Goal: Information Seeking & Learning: Learn about a topic

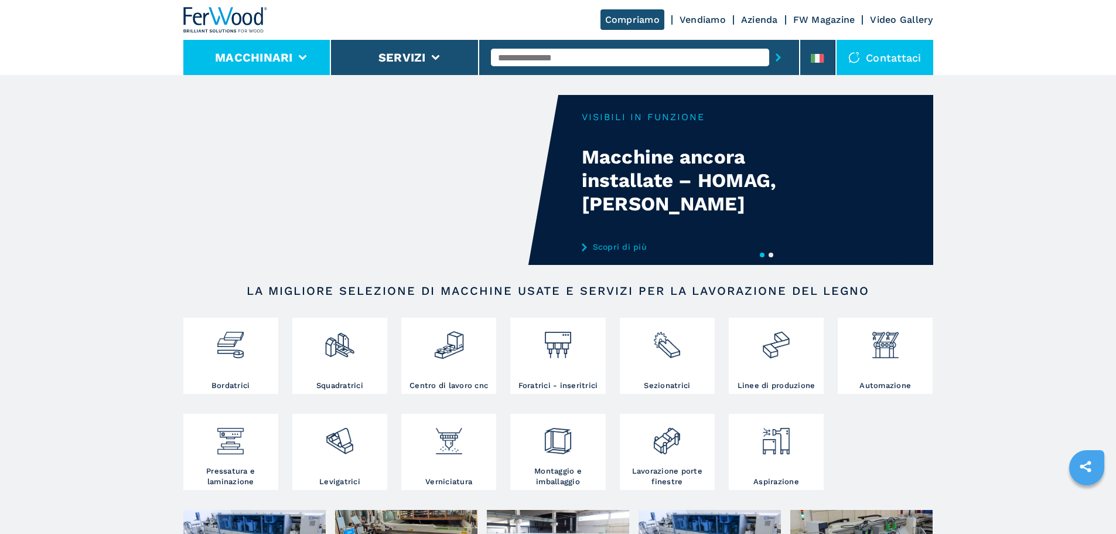
click at [292, 44] on li "Macchinari" at bounding box center [257, 57] width 148 height 35
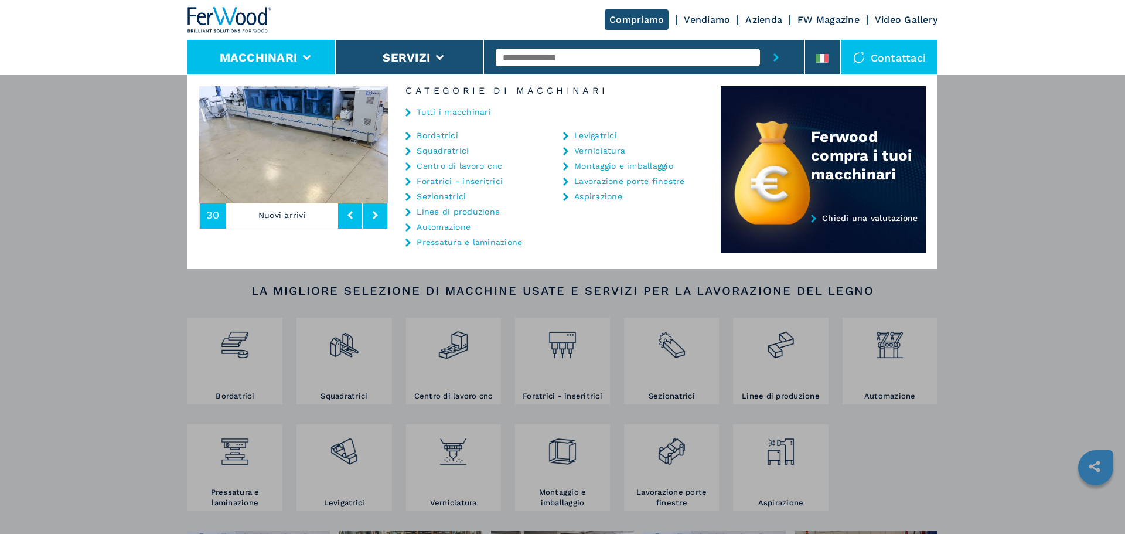
click at [354, 121] on img at bounding box center [293, 144] width 189 height 117
click at [453, 115] on link "Tutti i macchinari" at bounding box center [453, 112] width 74 height 8
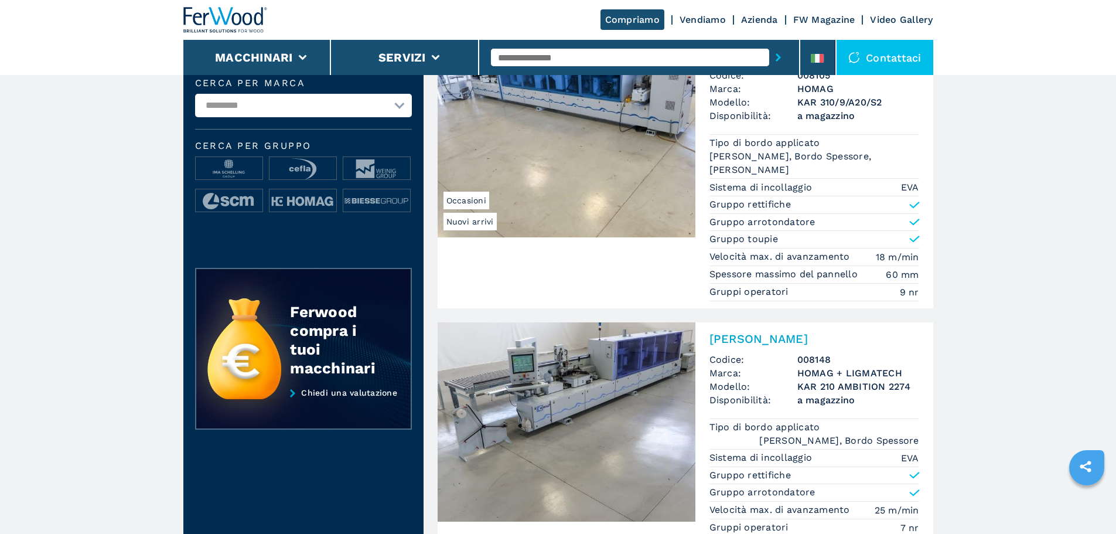
scroll to position [117, 0]
click at [571, 432] on img at bounding box center [567, 422] width 258 height 199
click at [770, 342] on h2 "Bordatrice Singola" at bounding box center [814, 339] width 210 height 14
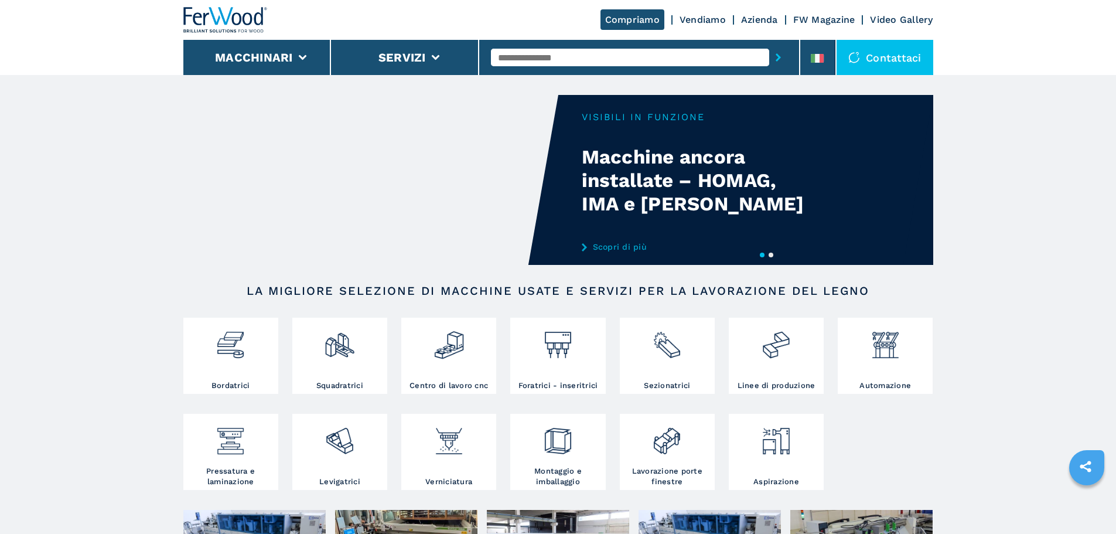
click at [544, 51] on input "text" at bounding box center [630, 58] width 278 height 18
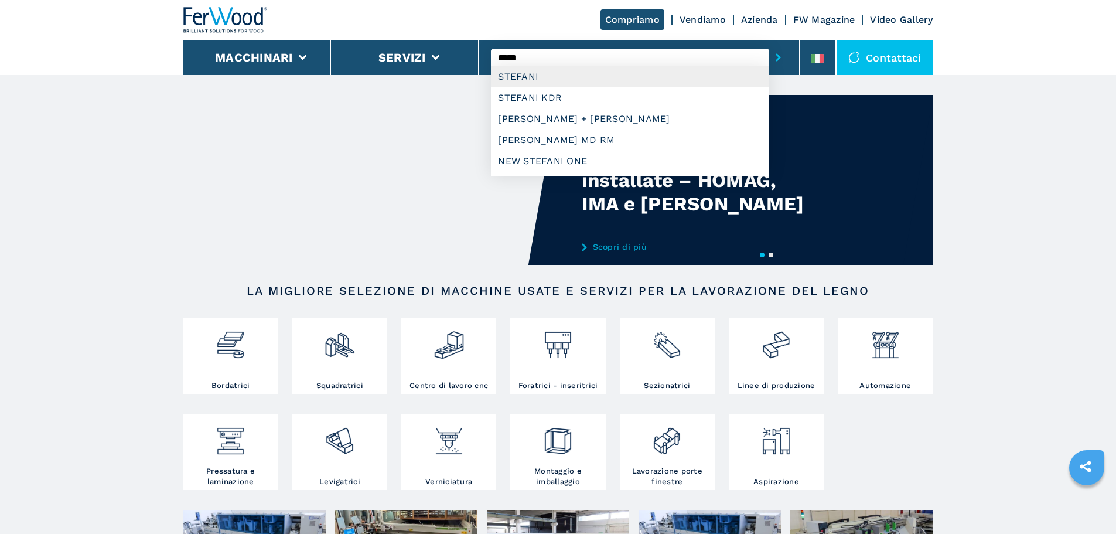
click at [532, 70] on div "STEFANI" at bounding box center [630, 76] width 278 height 21
type input "*******"
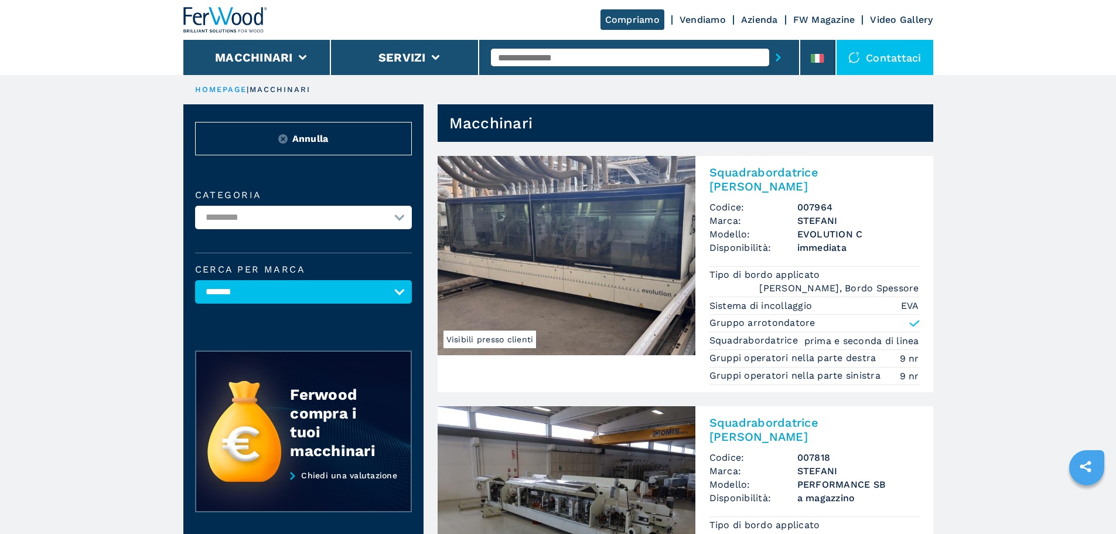
click at [566, 61] on input "text" at bounding box center [630, 58] width 278 height 18
type input "***"
click at [769, 44] on button "submit-button" at bounding box center [778, 57] width 18 height 27
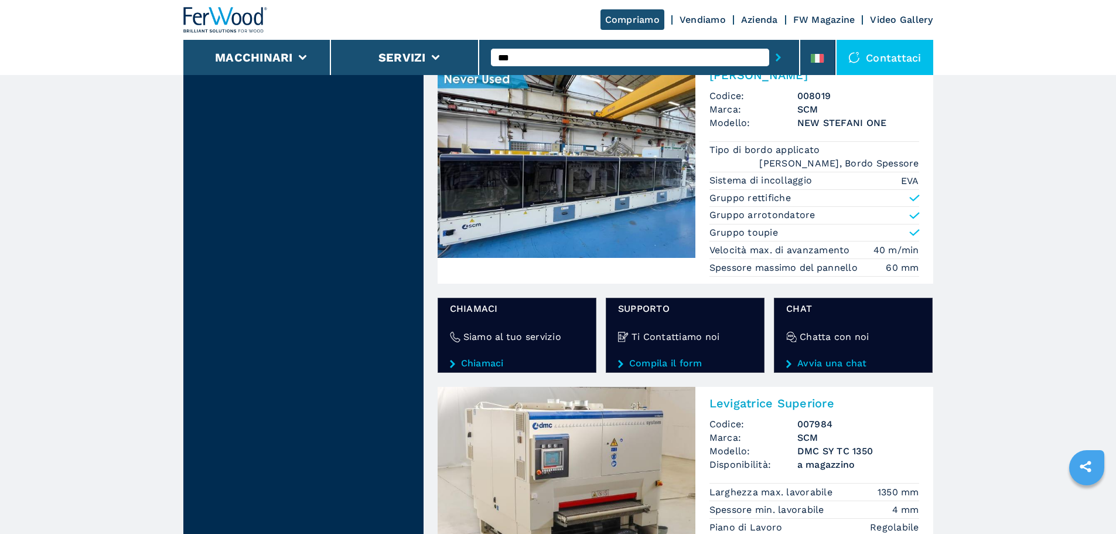
scroll to position [1600, 0]
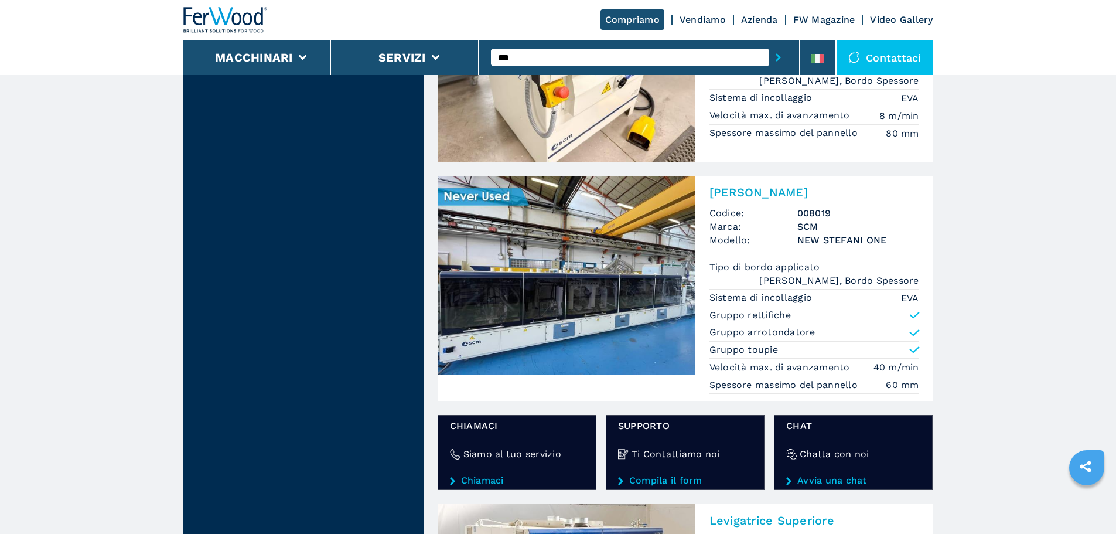
click at [535, 247] on img at bounding box center [567, 275] width 258 height 199
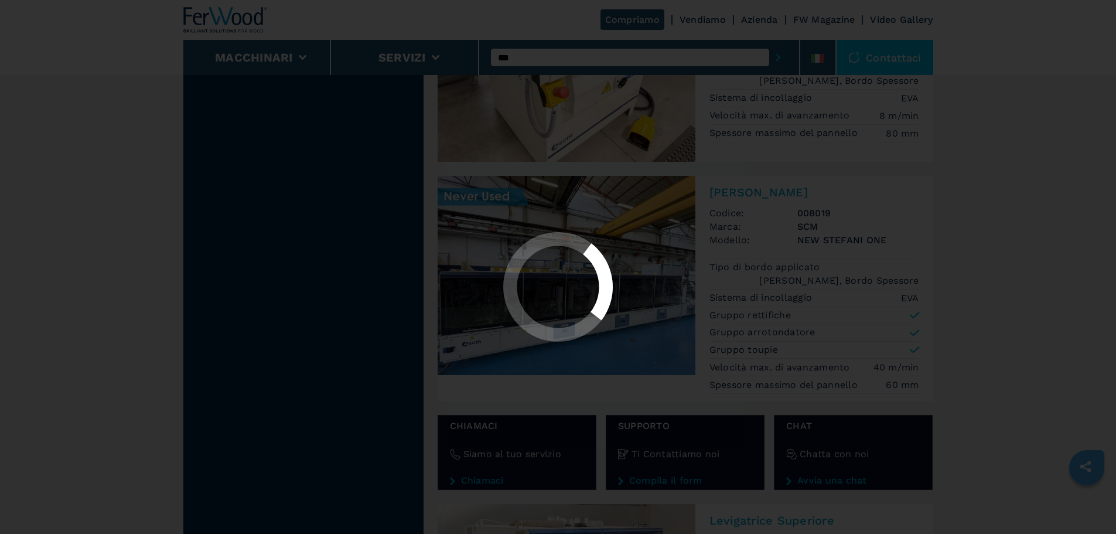
scroll to position [0, 0]
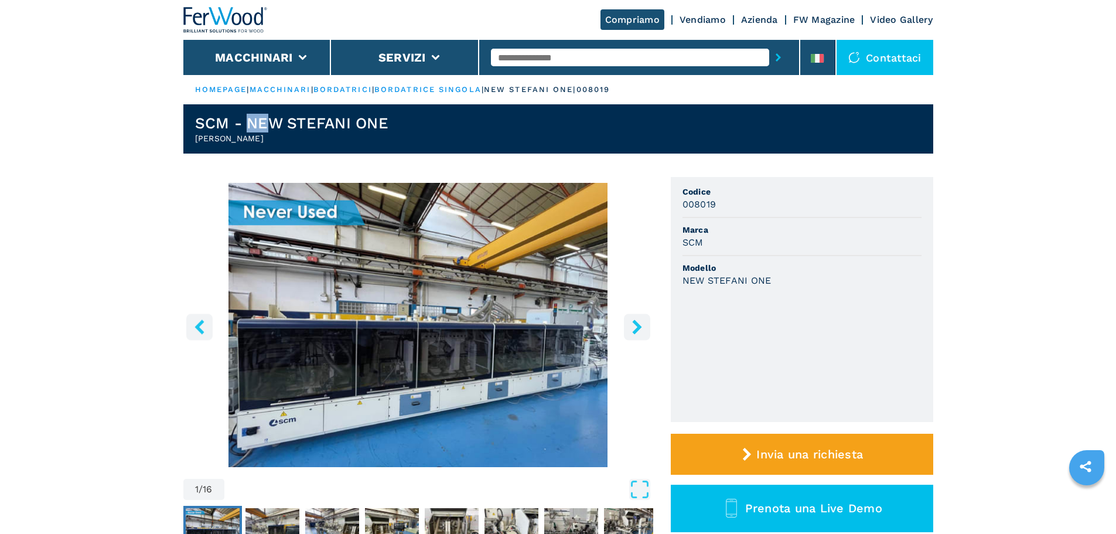
drag, startPoint x: 265, startPoint y: 122, endPoint x: 246, endPoint y: 121, distance: 18.8
click at [246, 121] on h1 "SCM - NEW STEFANI ONE" at bounding box center [291, 123] width 193 height 19
click at [281, 133] on h2 "[PERSON_NAME]" at bounding box center [291, 138] width 193 height 12
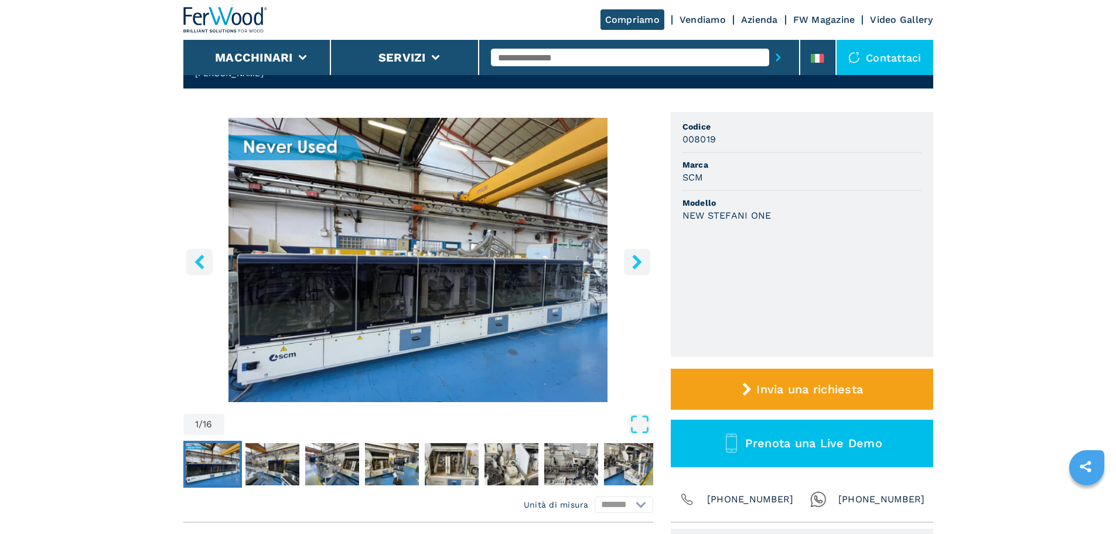
scroll to position [59, 0]
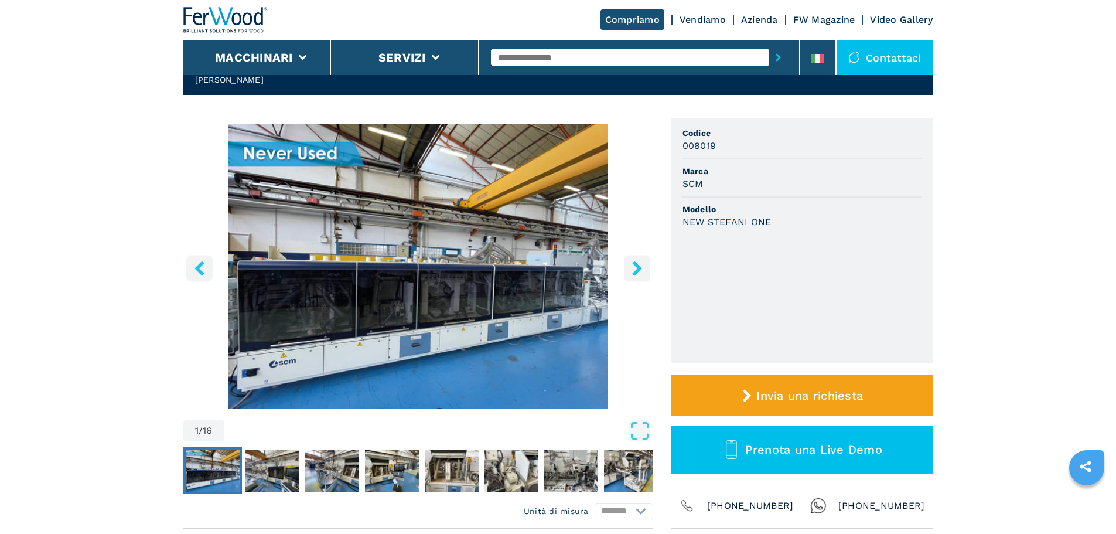
click at [540, 58] on input "text" at bounding box center [630, 58] width 278 height 18
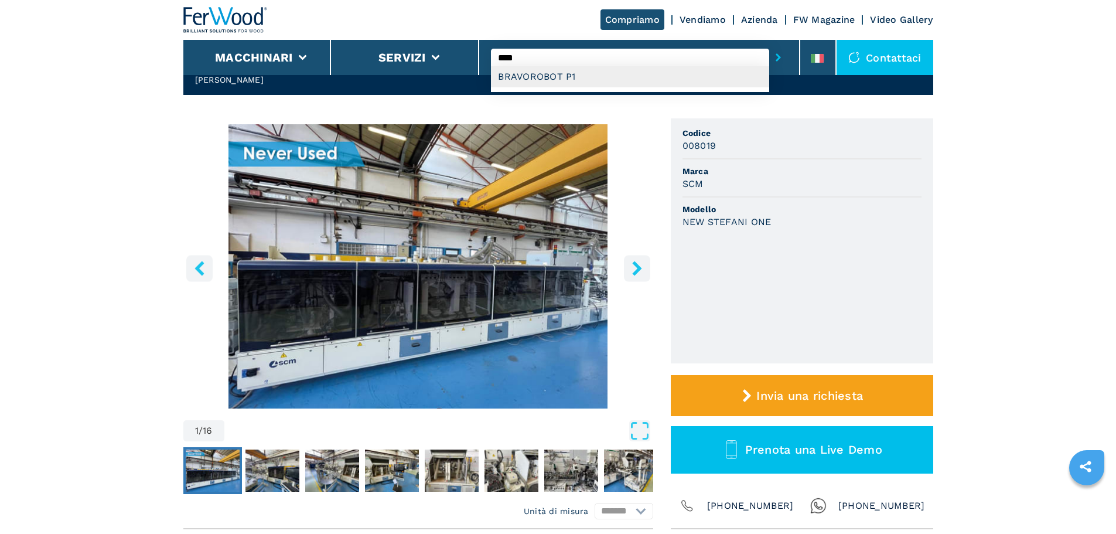
click at [542, 75] on div "BRAVOROBOT P1" at bounding box center [630, 76] width 278 height 21
type input "**********"
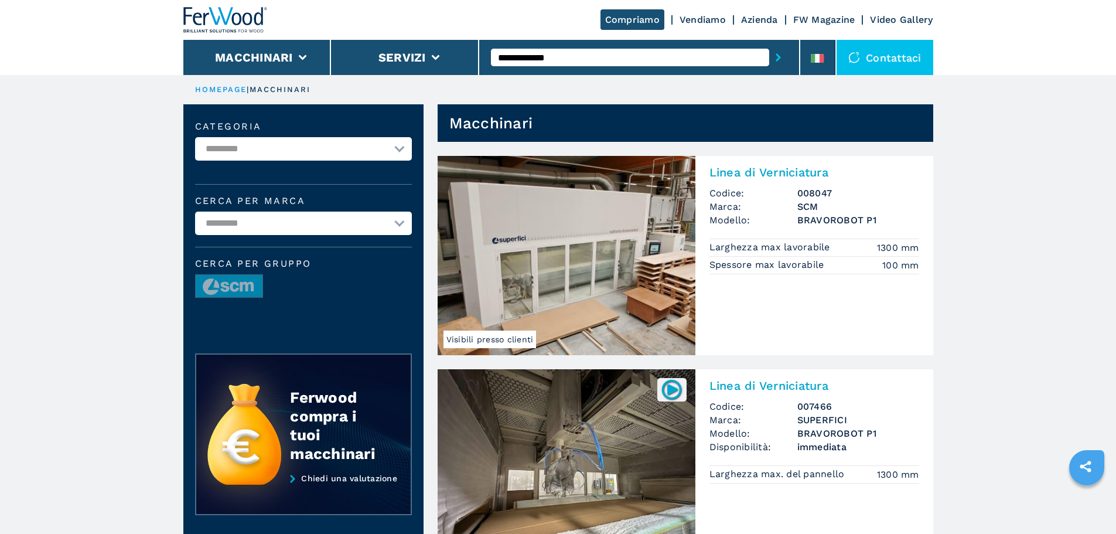
click at [657, 259] on img at bounding box center [567, 255] width 258 height 199
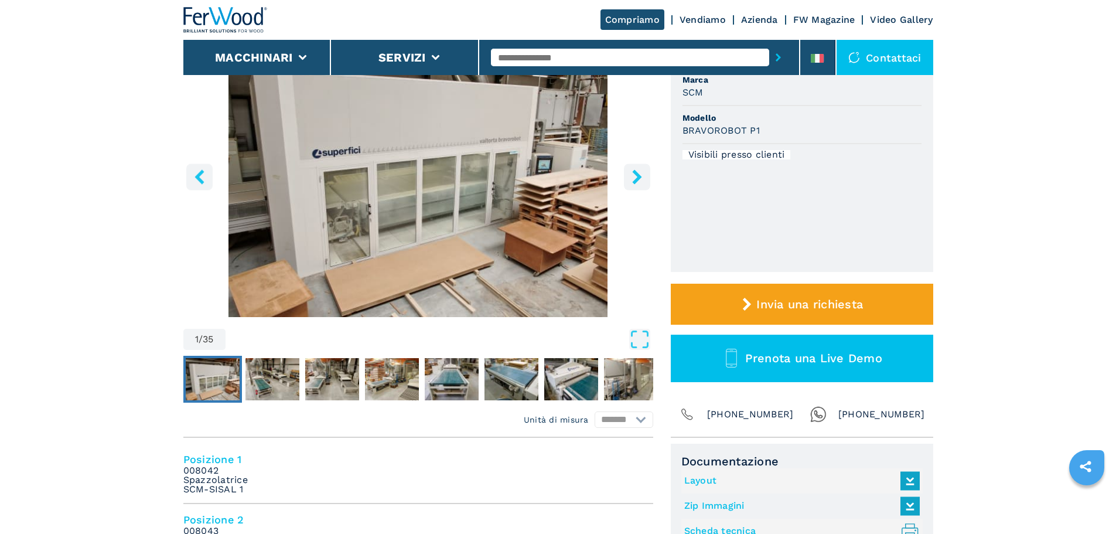
scroll to position [176, 0]
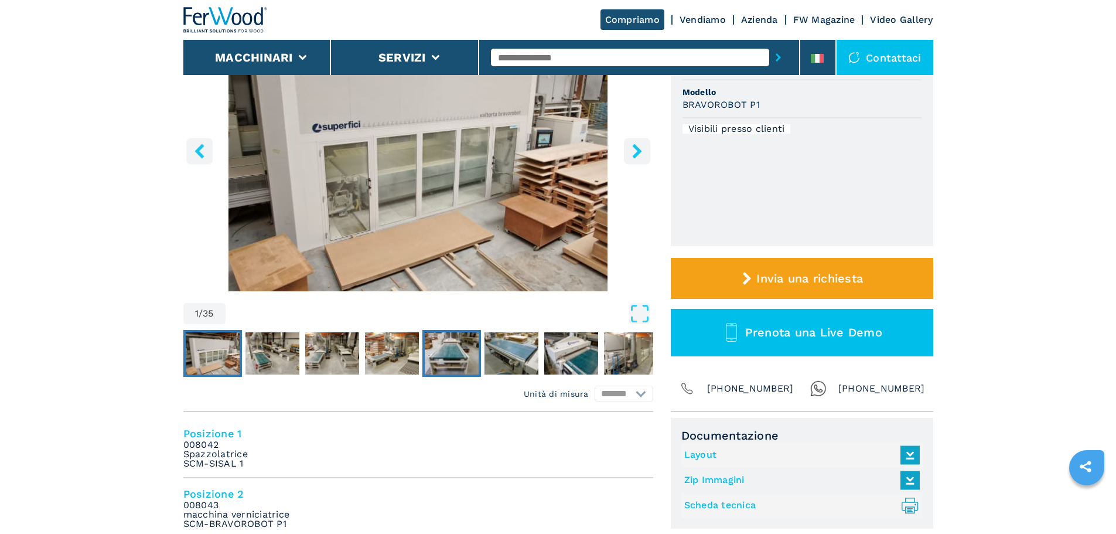
click at [476, 357] on img "Go to Slide 5" at bounding box center [452, 353] width 54 height 42
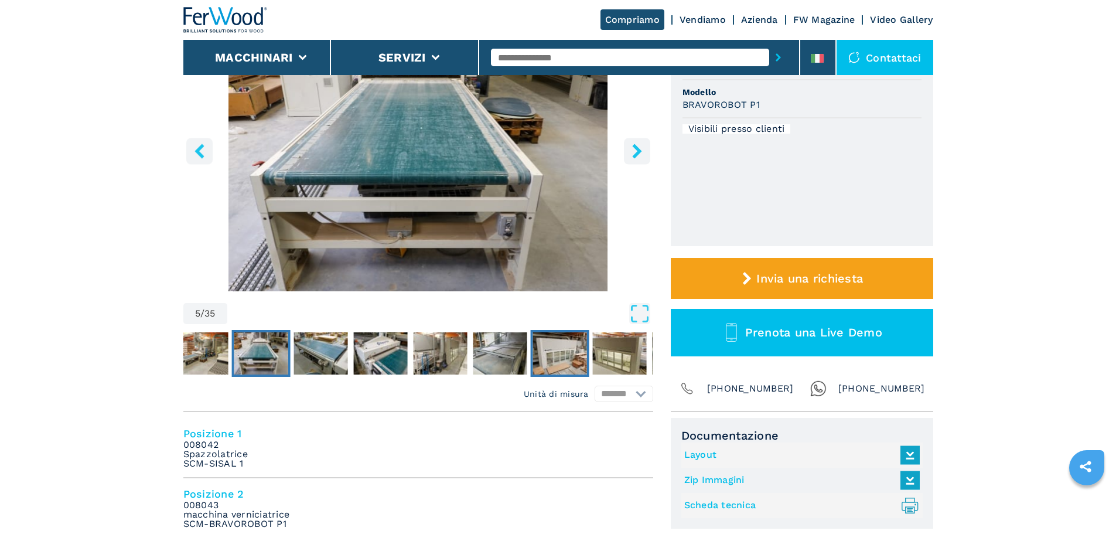
click at [534, 357] on img "Go to Slide 10" at bounding box center [559, 353] width 54 height 42
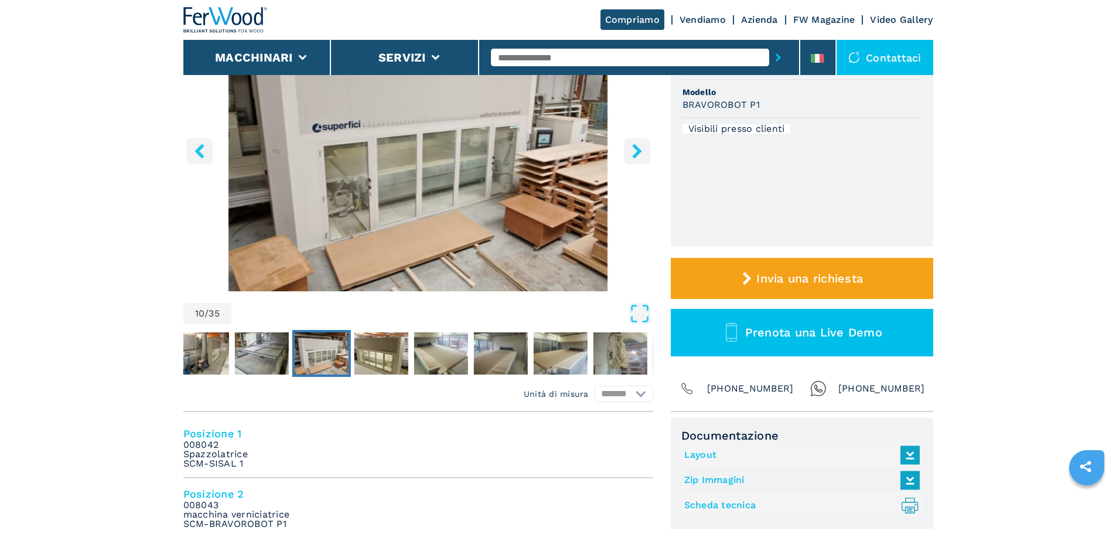
scroll to position [59, 0]
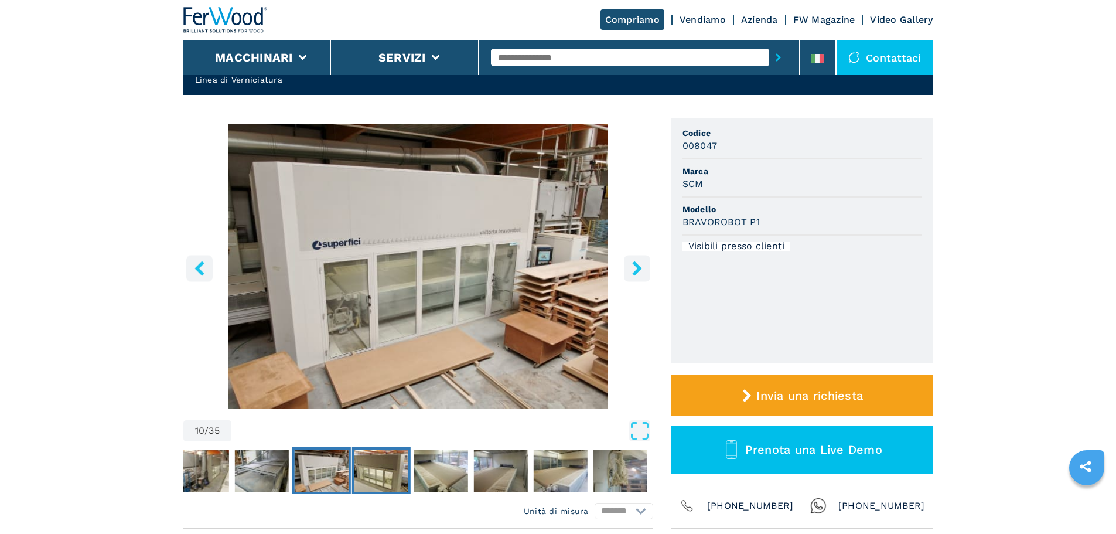
click at [393, 479] on img "Go to Slide 11" at bounding box center [381, 470] width 54 height 42
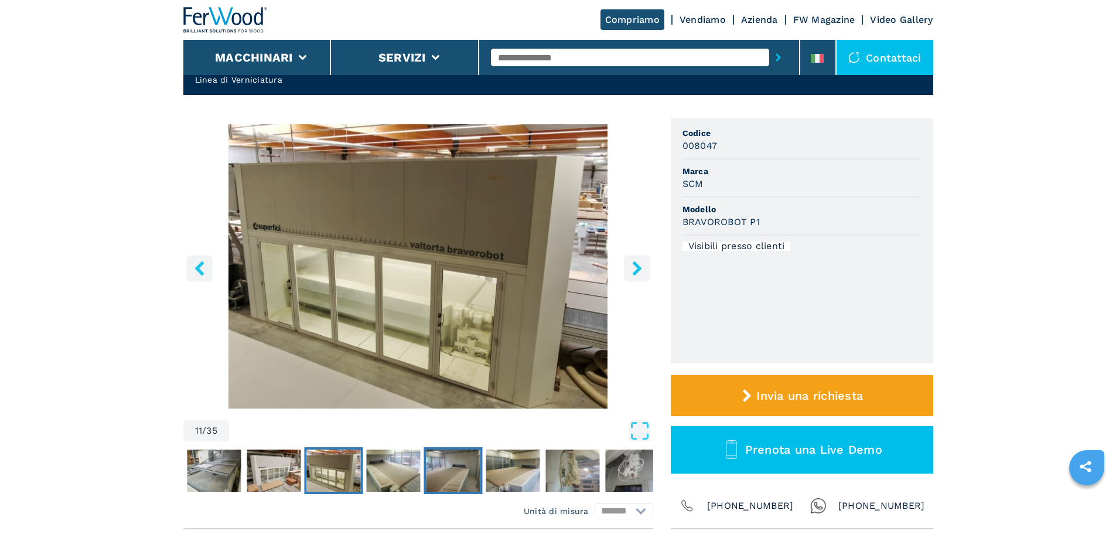
click at [464, 460] on img "Go to Slide 13" at bounding box center [453, 470] width 54 height 42
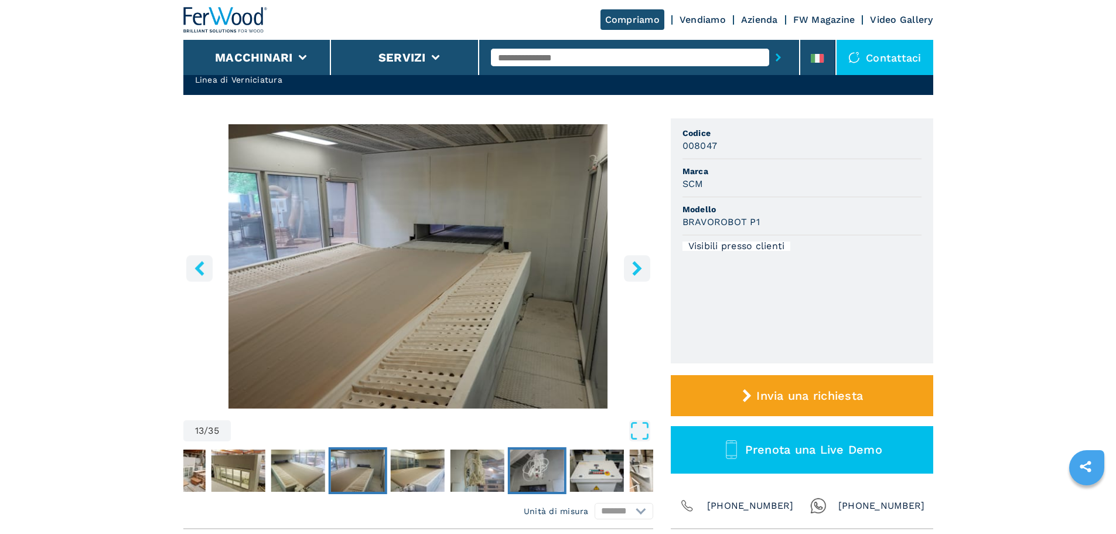
click at [543, 458] on img "Go to Slide 16" at bounding box center [537, 470] width 54 height 42
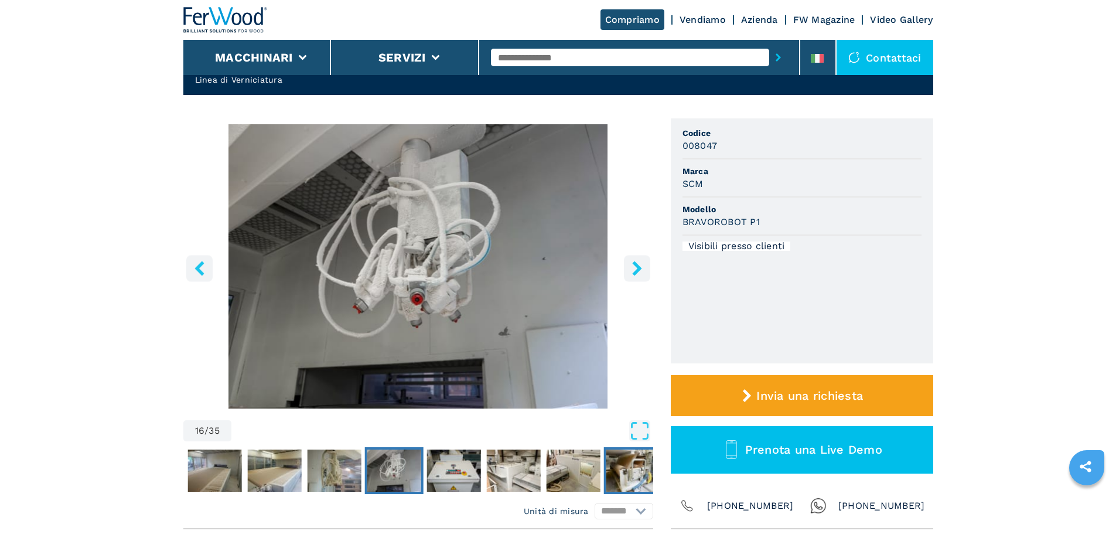
click at [631, 469] on img "Go to Slide 20" at bounding box center [633, 470] width 54 height 42
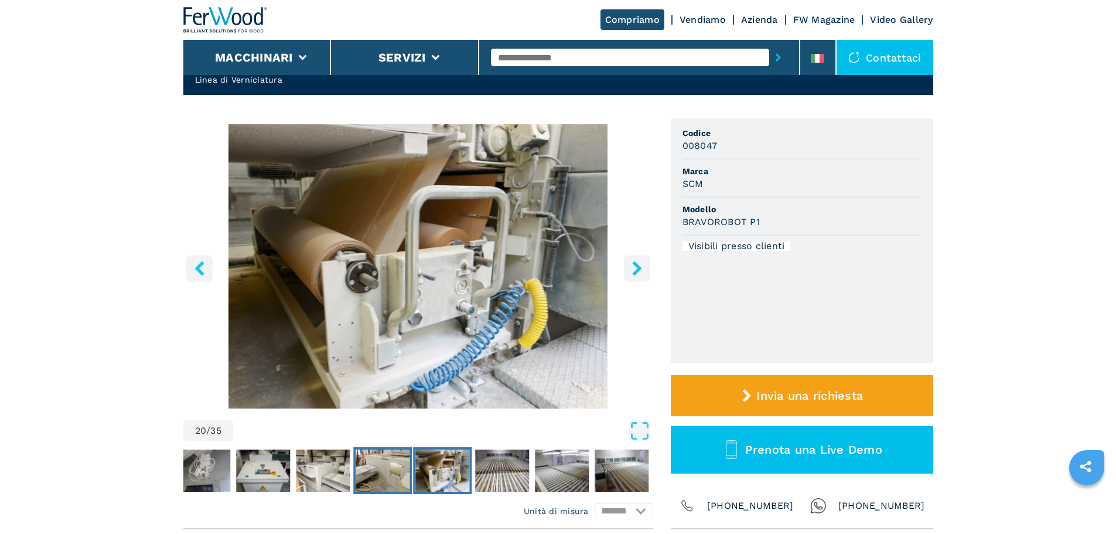
click at [381, 466] on img "Go to Slide 19" at bounding box center [383, 470] width 54 height 42
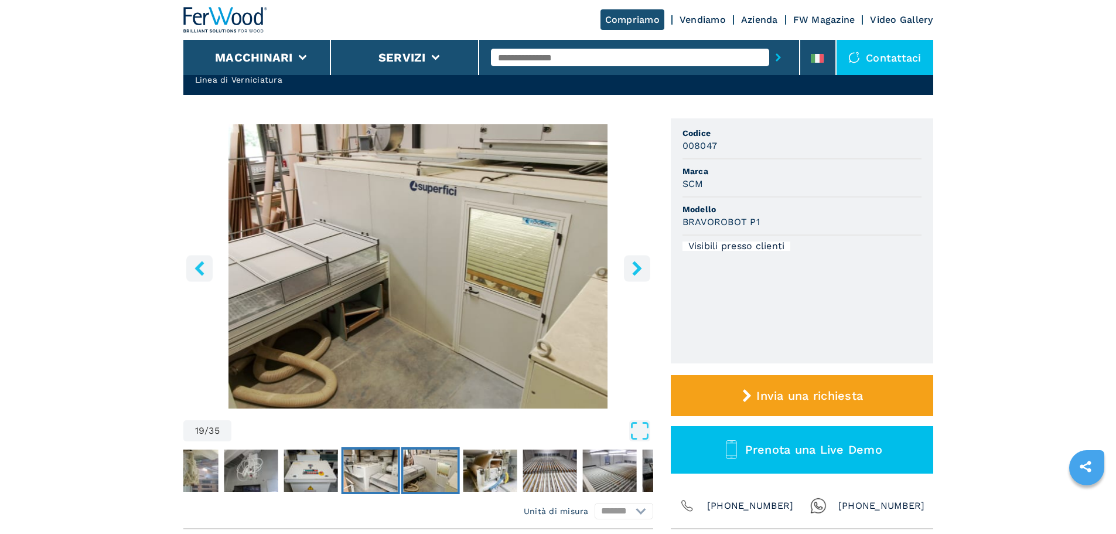
click at [388, 470] on img "Go to Slide 18" at bounding box center [370, 470] width 54 height 42
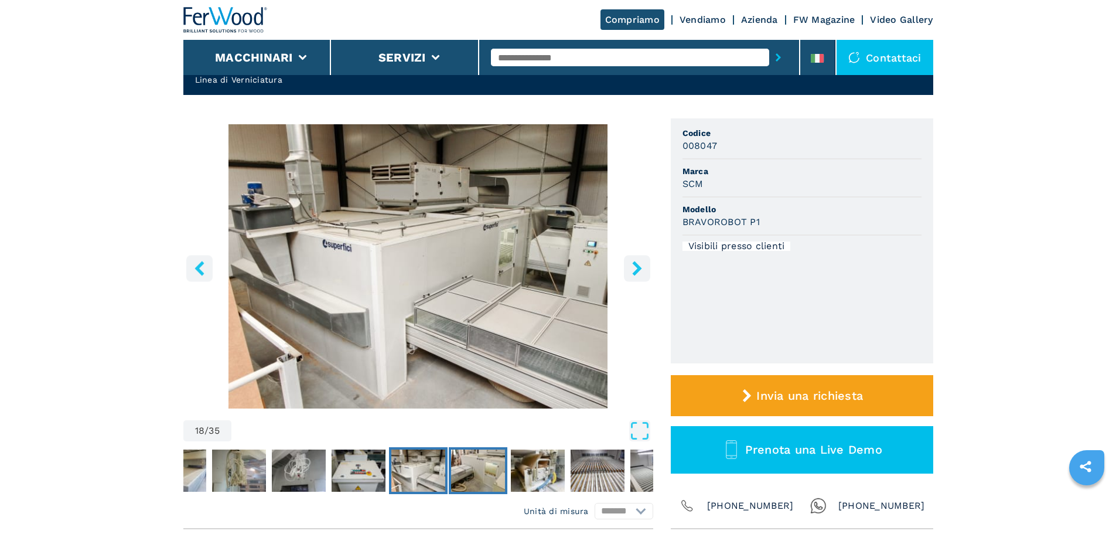
click at [495, 477] on img "Go to Slide 19" at bounding box center [478, 470] width 54 height 42
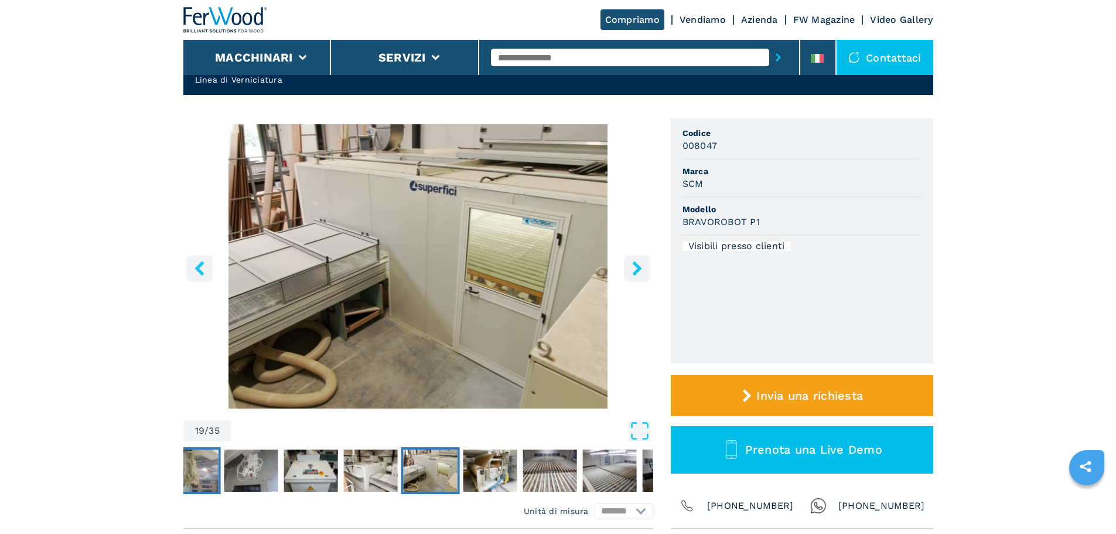
click at [199, 474] on img "Go to Slide 15" at bounding box center [191, 470] width 54 height 42
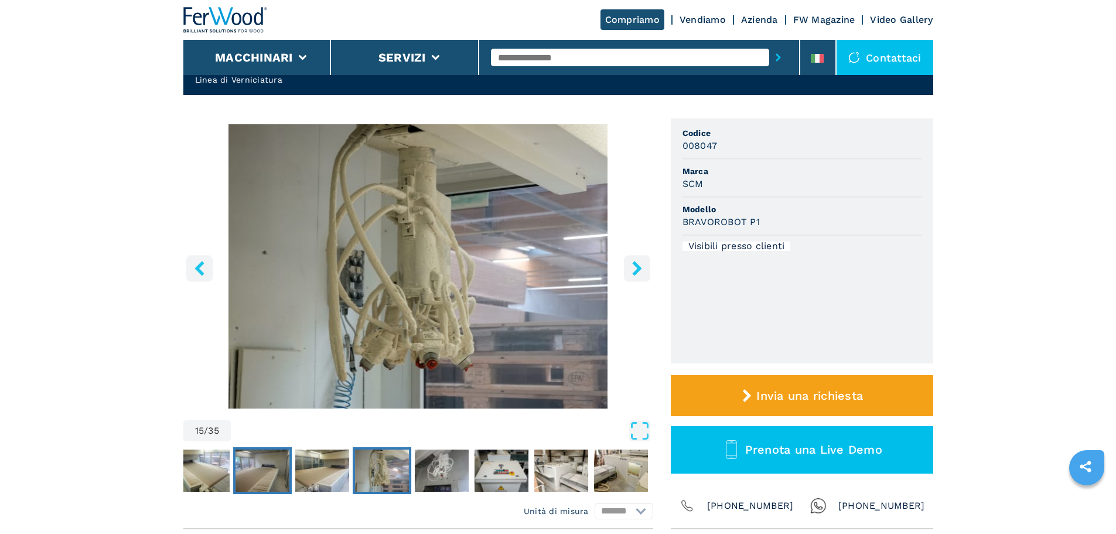
click at [243, 484] on img "Go to Slide 13" at bounding box center [262, 470] width 54 height 42
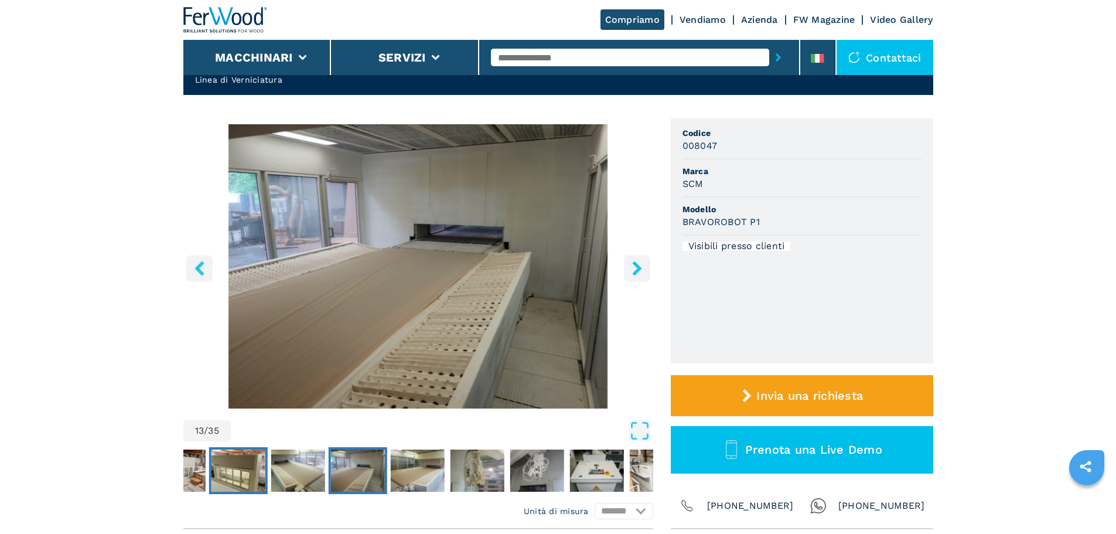
click at [243, 484] on img "Go to Slide 11" at bounding box center [238, 470] width 54 height 42
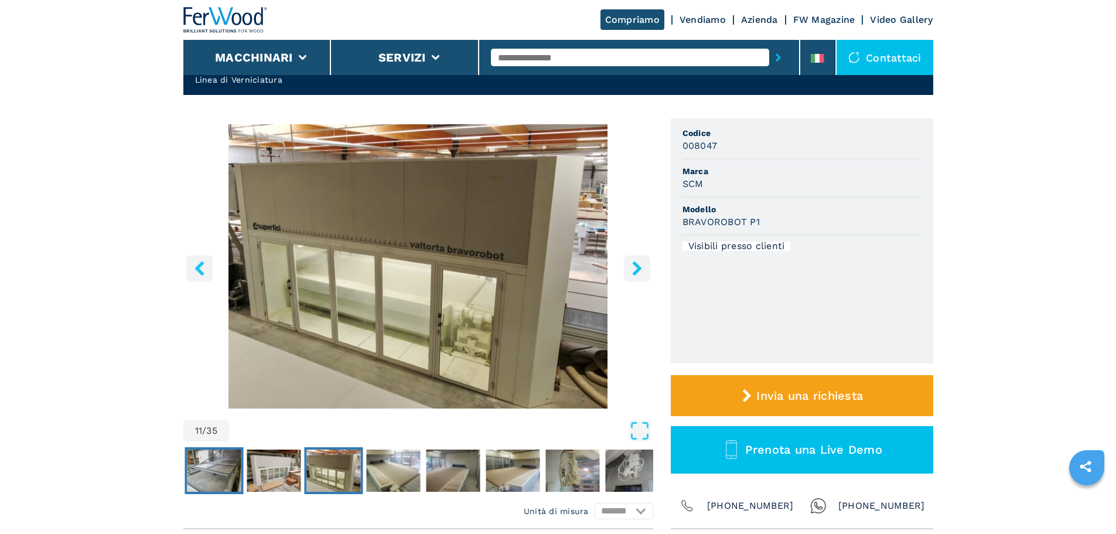
click at [217, 467] on img "Go to Slide 9" at bounding box center [214, 470] width 54 height 42
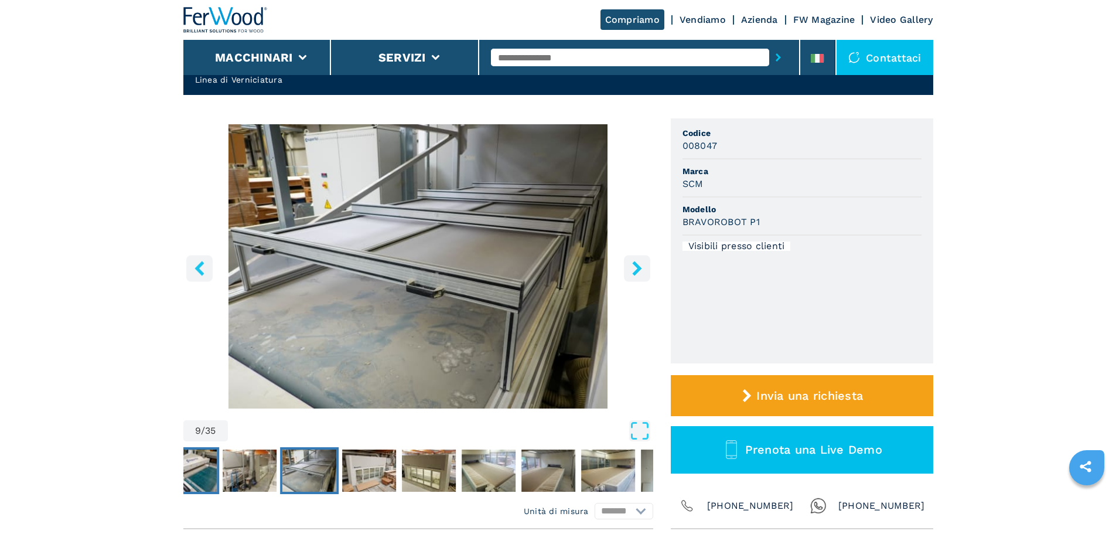
click at [217, 467] on button "Go to Slide 7" at bounding box center [190, 470] width 59 height 47
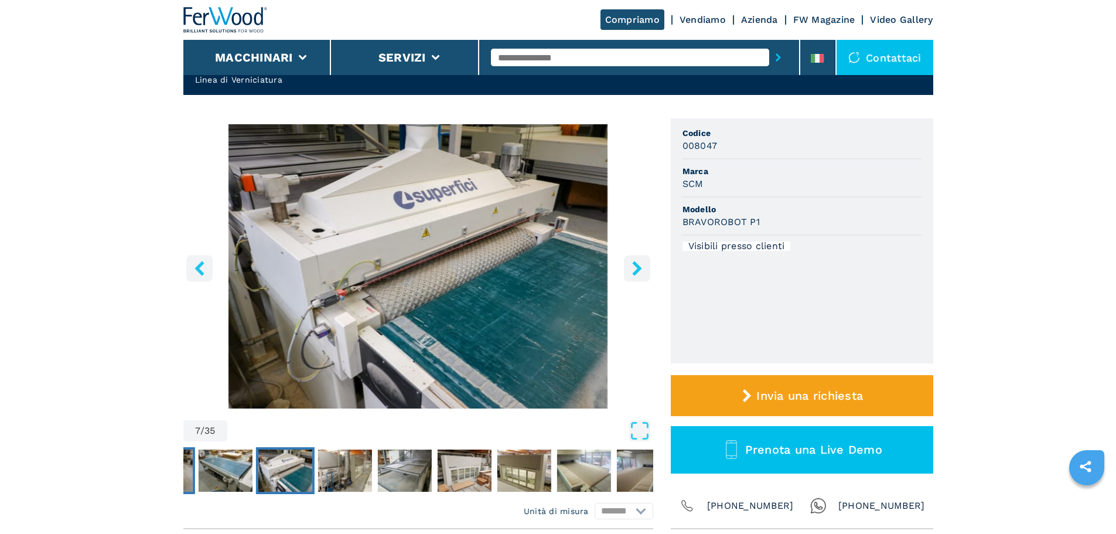
click at [192, 466] on img "Go to Slide 5" at bounding box center [165, 470] width 54 height 42
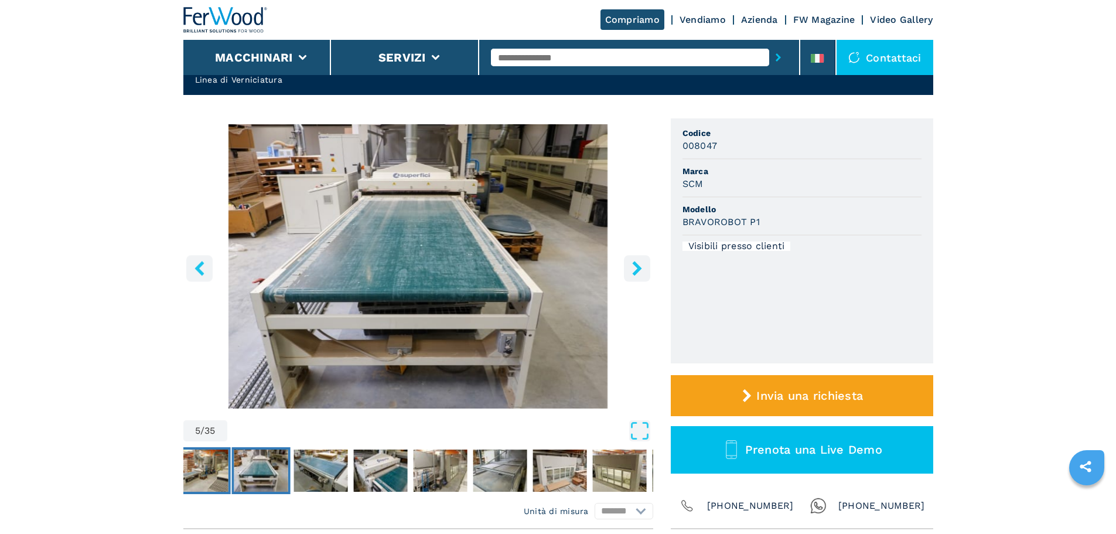
click at [192, 466] on img "Go to Slide 4" at bounding box center [201, 470] width 54 height 42
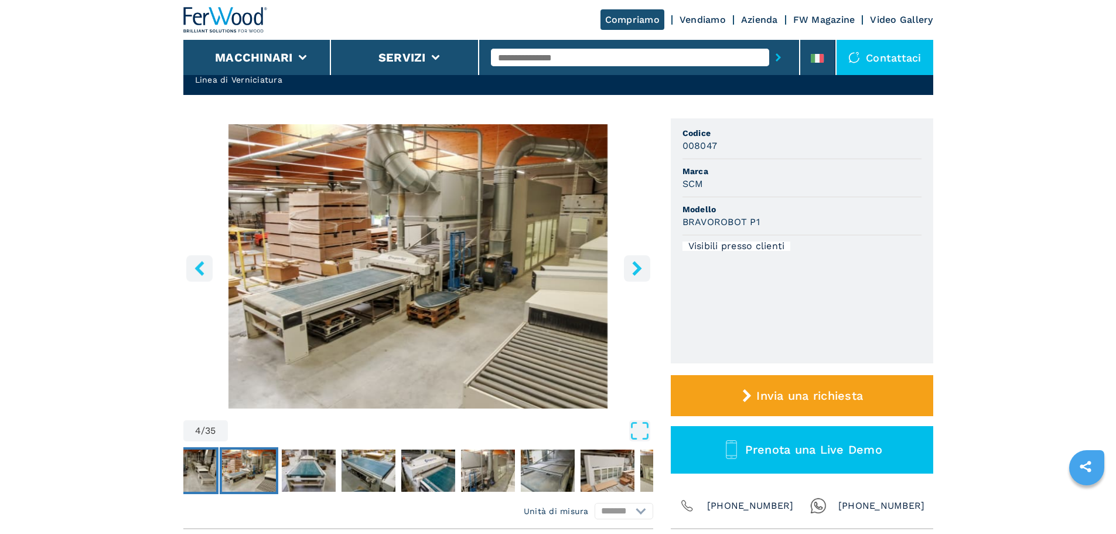
click at [203, 466] on img "Go to Slide 3" at bounding box center [189, 470] width 54 height 42
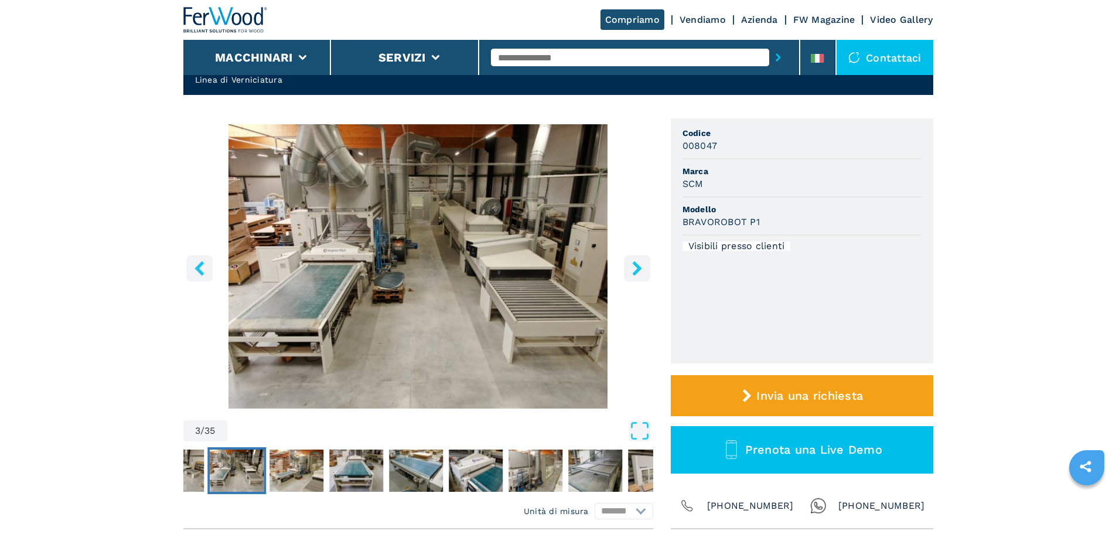
click at [209, 469] on button "Go to Slide 3" at bounding box center [236, 470] width 59 height 47
click at [204, 467] on button "Go to Slide 2" at bounding box center [177, 470] width 59 height 47
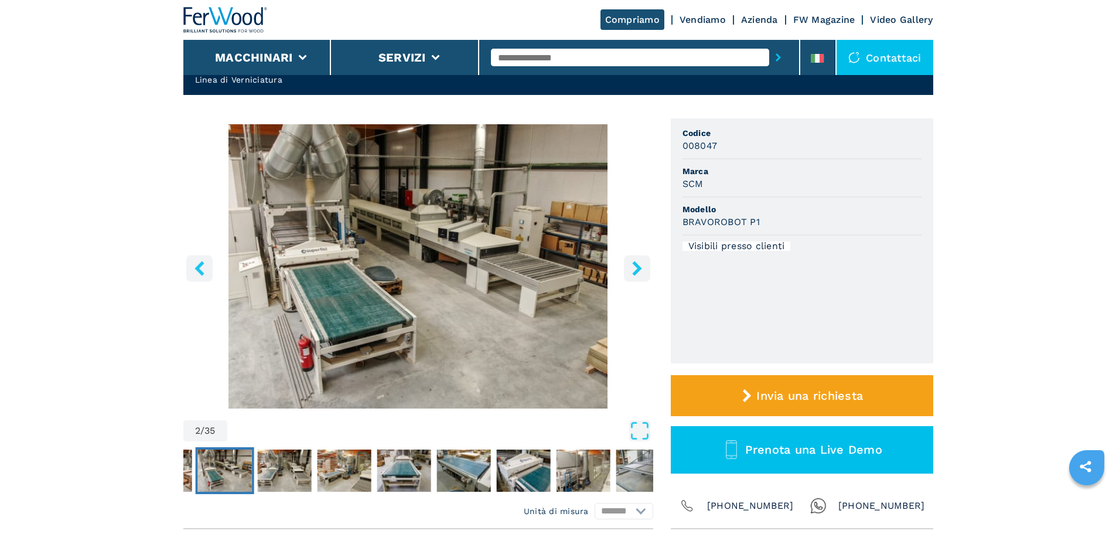
click at [202, 269] on icon "left-button" at bounding box center [199, 268] width 15 height 15
